Goal: Find contact information: Find contact information

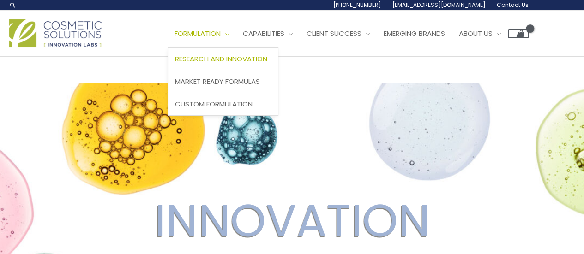
click at [225, 58] on span "Research and Innovation" at bounding box center [221, 59] width 92 height 10
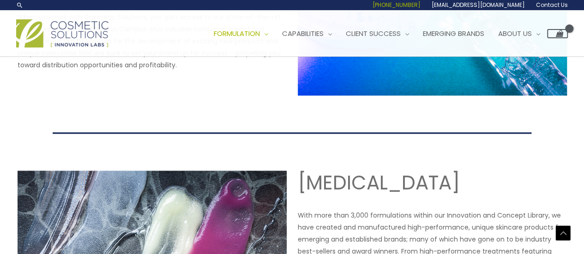
scroll to position [522, 0]
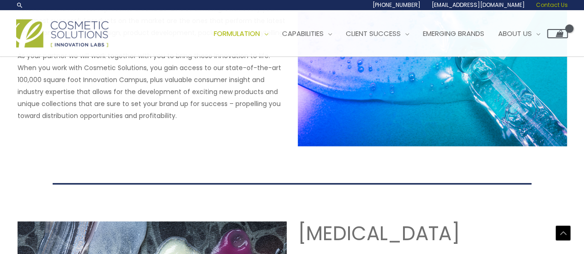
click at [549, 4] on span "Contact Us" at bounding box center [552, 5] width 32 height 8
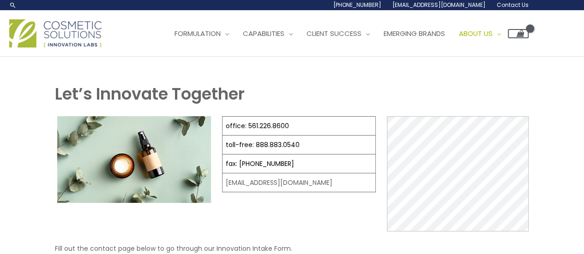
select select
